Goal: Use online tool/utility: Utilize a website feature to perform a specific function

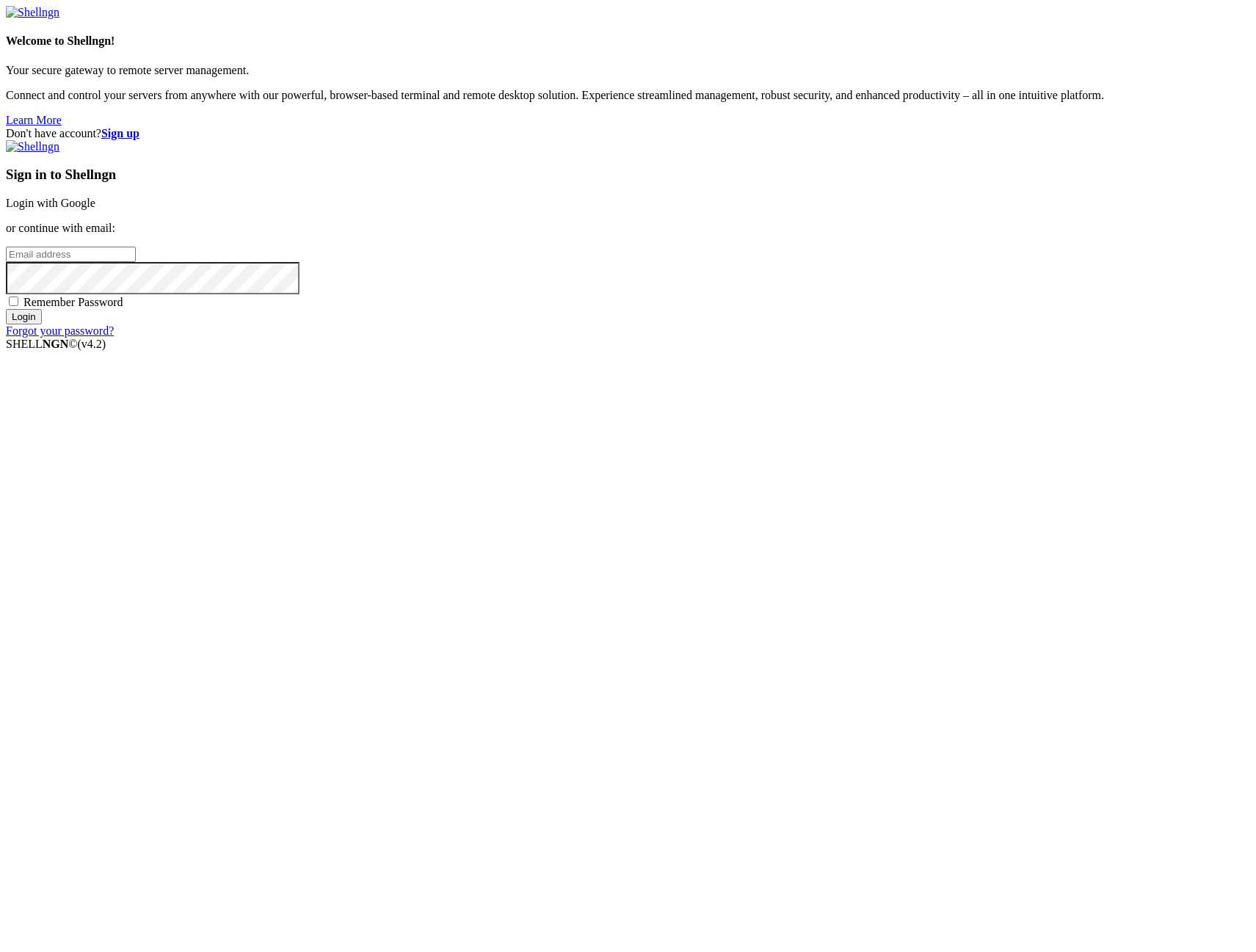
click at [95, 209] on link "Login with Google" at bounding box center [50, 203] width 90 height 13
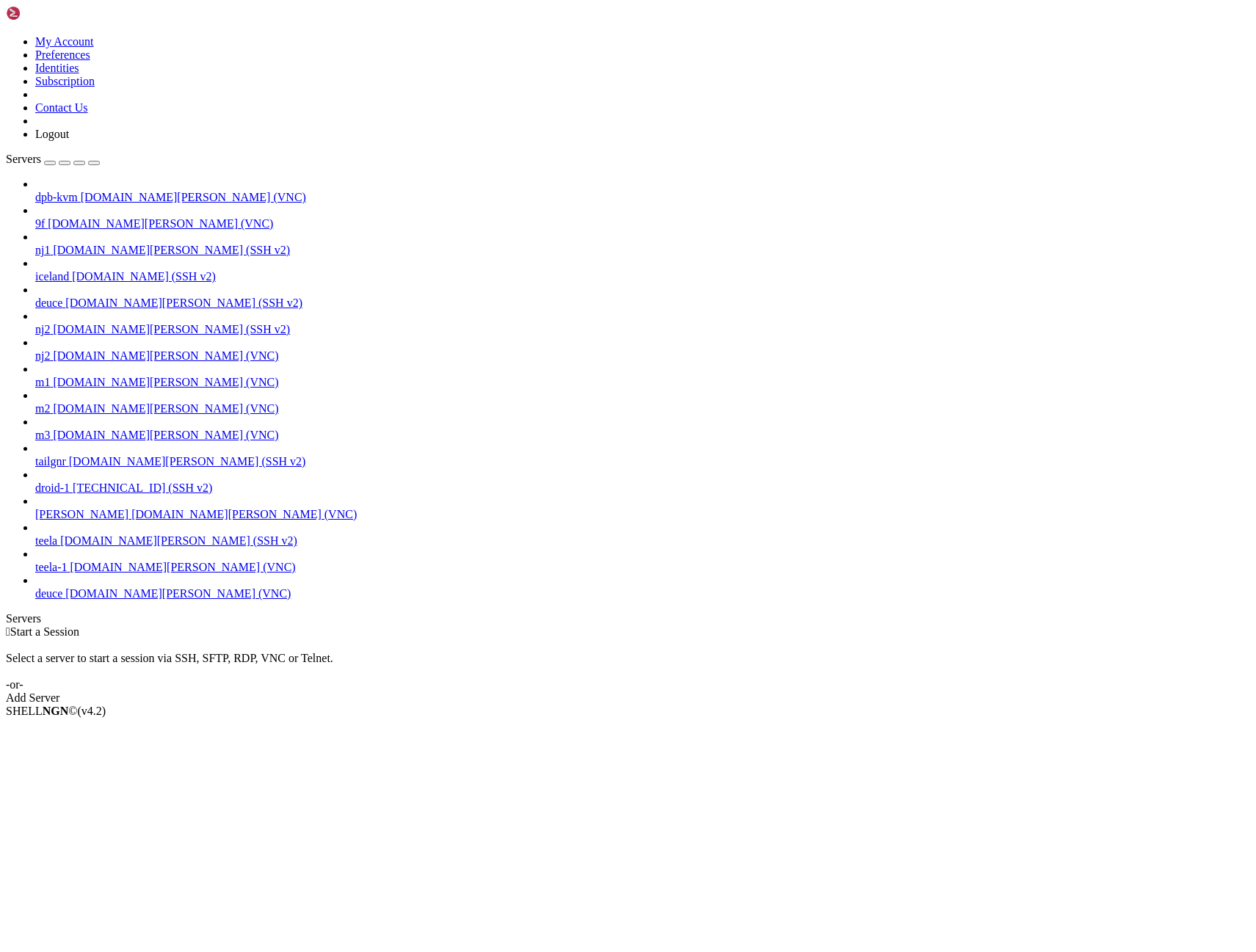
click at [62, 600] on span "deuce" at bounding box center [49, 594] width 27 height 13
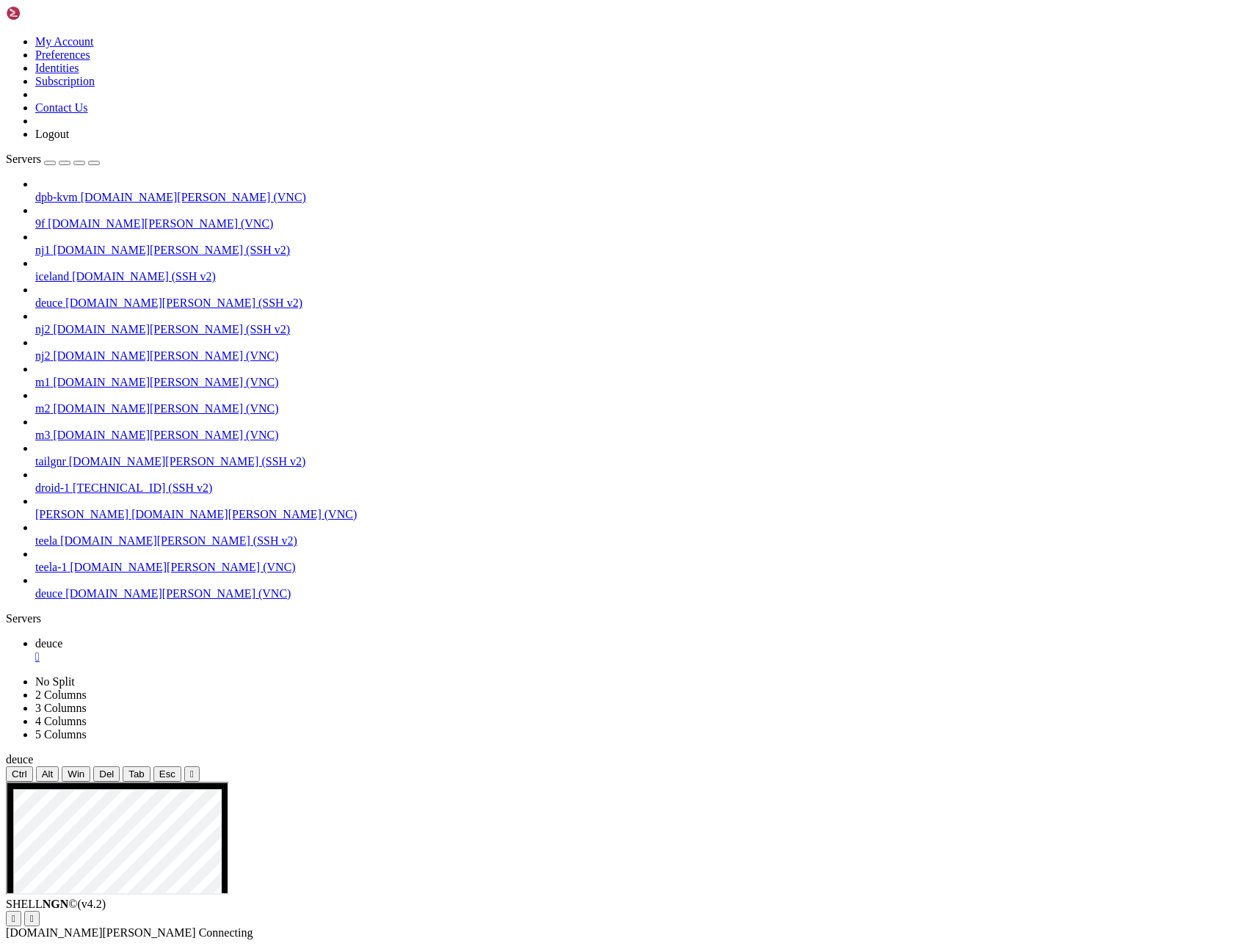
click at [94, 163] on div "button" at bounding box center [94, 163] width 0 height 0
